Goal: Navigation & Orientation: Find specific page/section

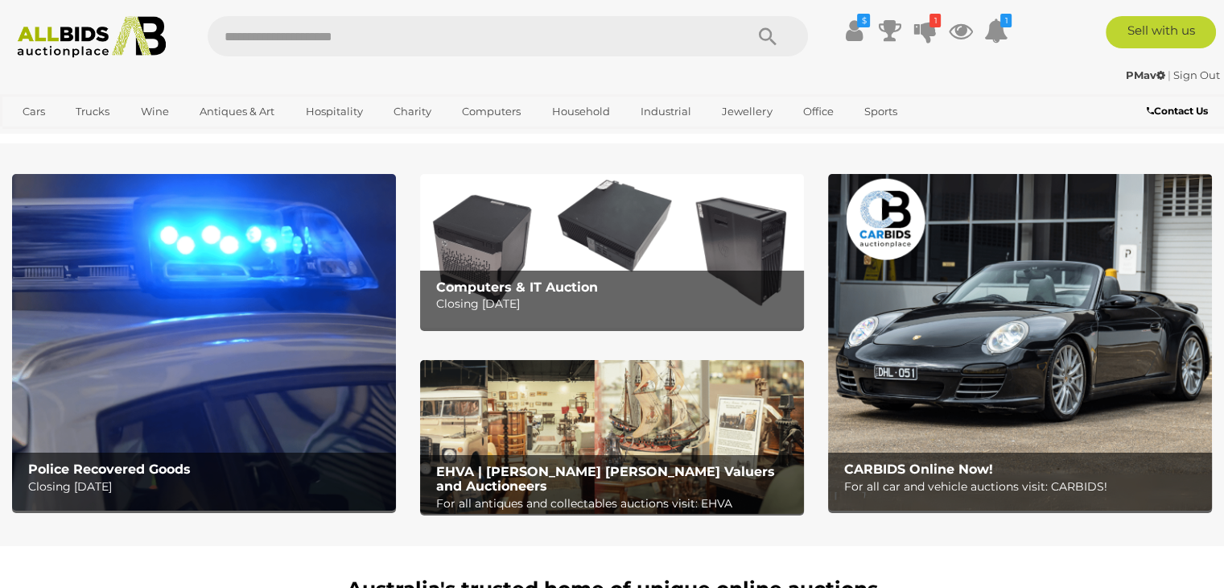
click at [175, 383] on img at bounding box center [204, 342] width 384 height 336
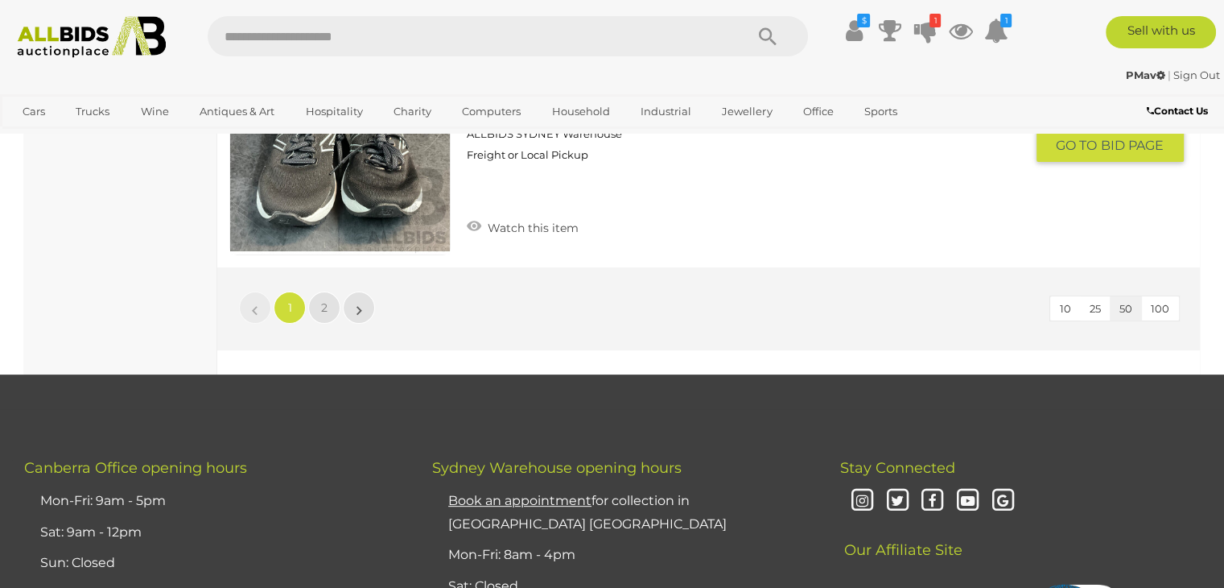
scroll to position [12662, 0]
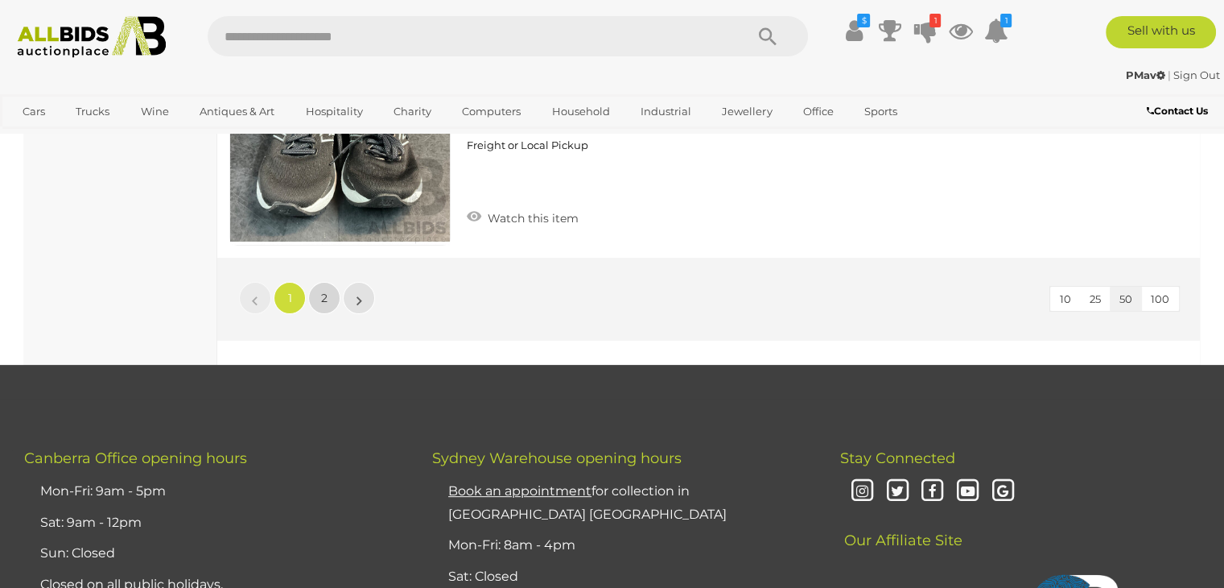
click at [327, 291] on span "2" at bounding box center [324, 298] width 6 height 14
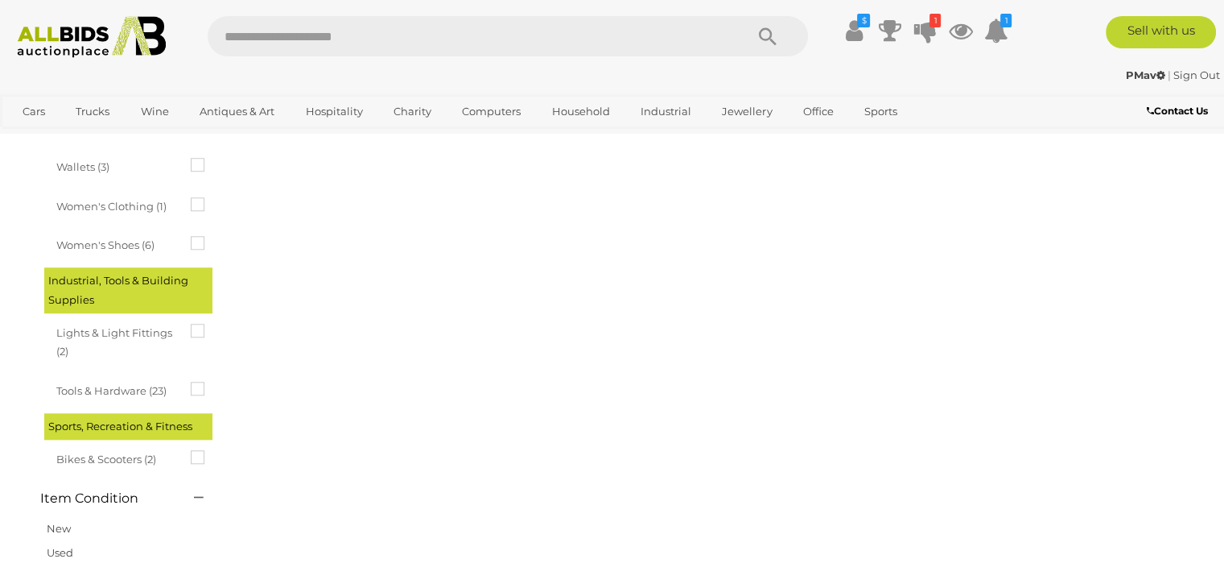
scroll to position [247, 0]
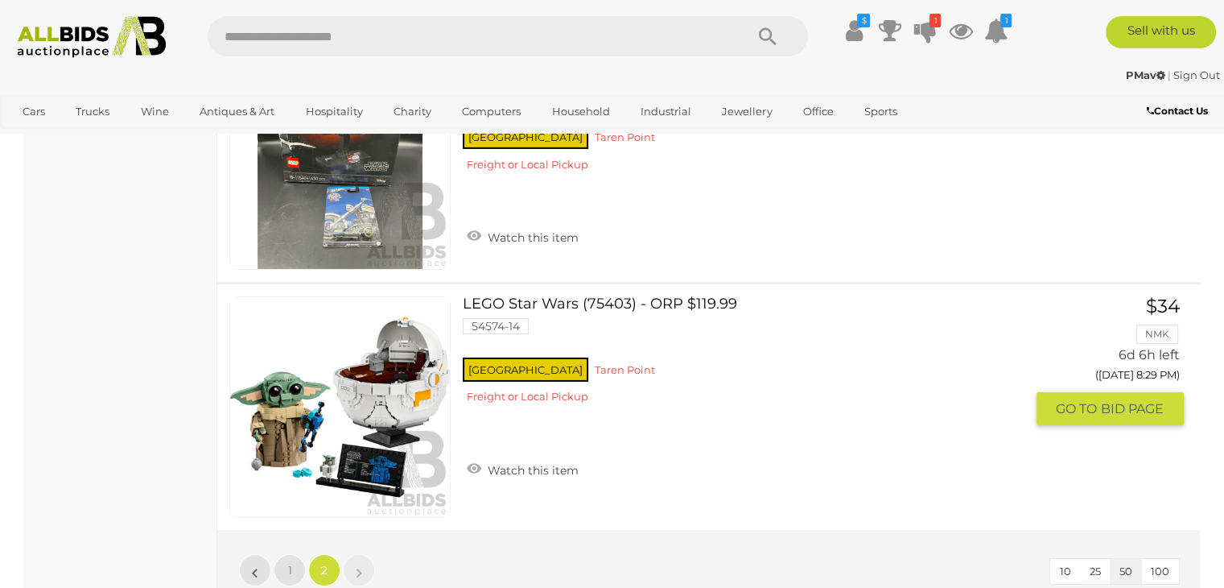
scroll to position [11589, 0]
